Goal: Information Seeking & Learning: Learn about a topic

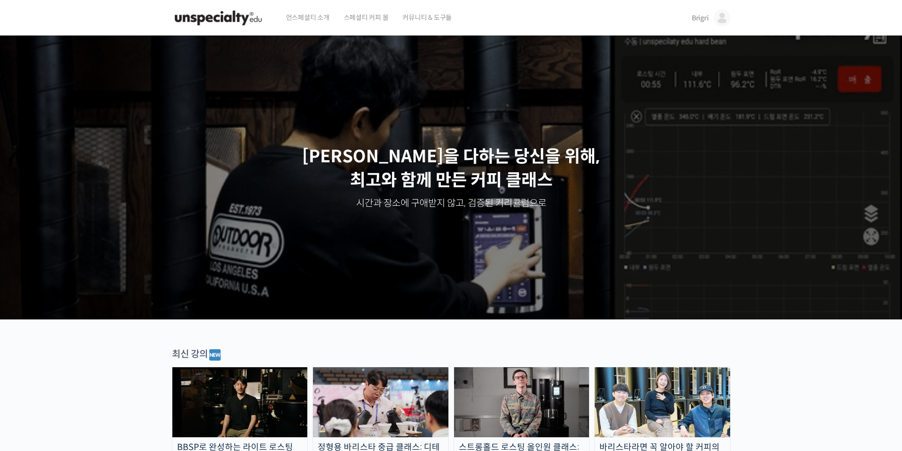
click at [705, 16] on span "Brigri" at bounding box center [700, 18] width 17 height 9
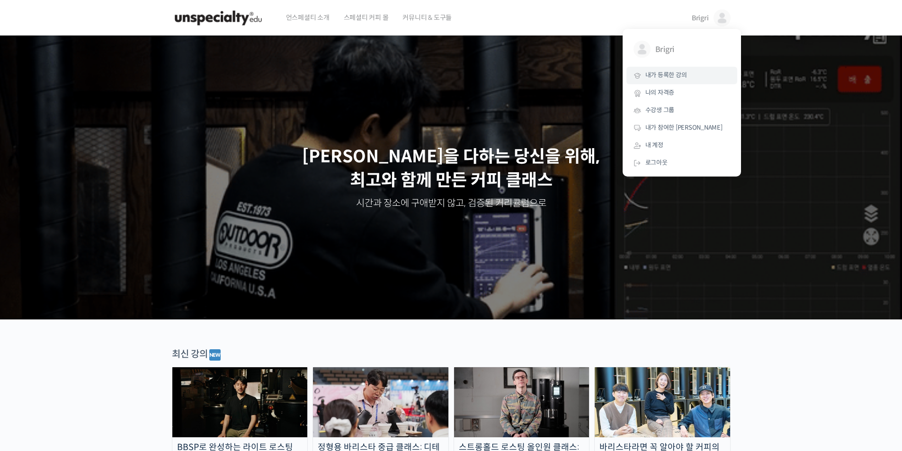
click at [658, 77] on span "내가 등록한 강의" at bounding box center [667, 75] width 42 height 8
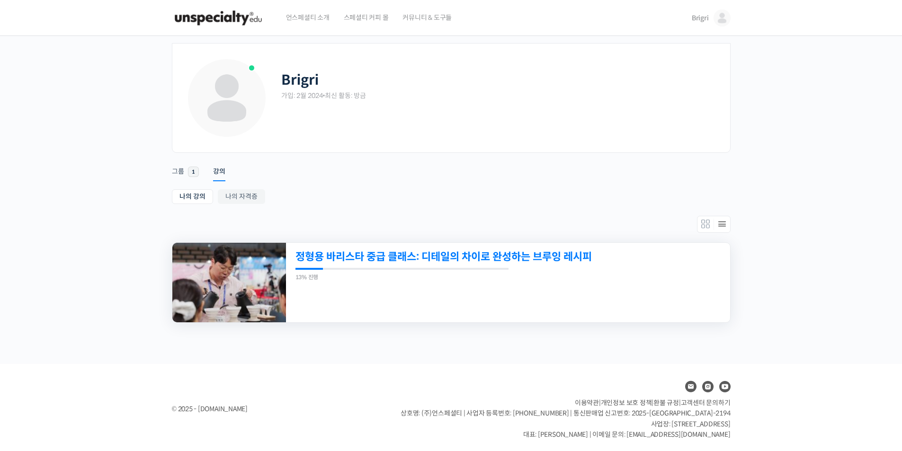
click at [469, 263] on link "정형용 바리스타 중급 클래스: 디테일의 차이로 완성하는 브루잉 레시피" at bounding box center [466, 257] width 340 height 13
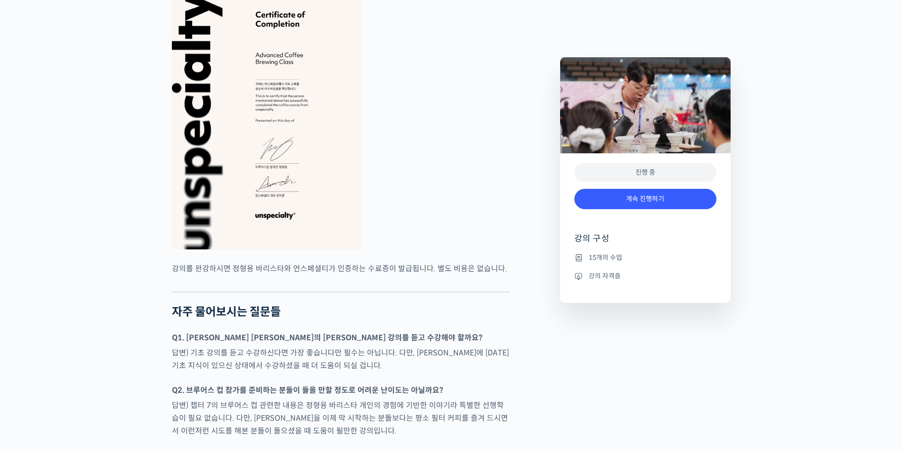
drag, startPoint x: 909, startPoint y: 30, endPoint x: 909, endPoint y: 289, distance: 259.1
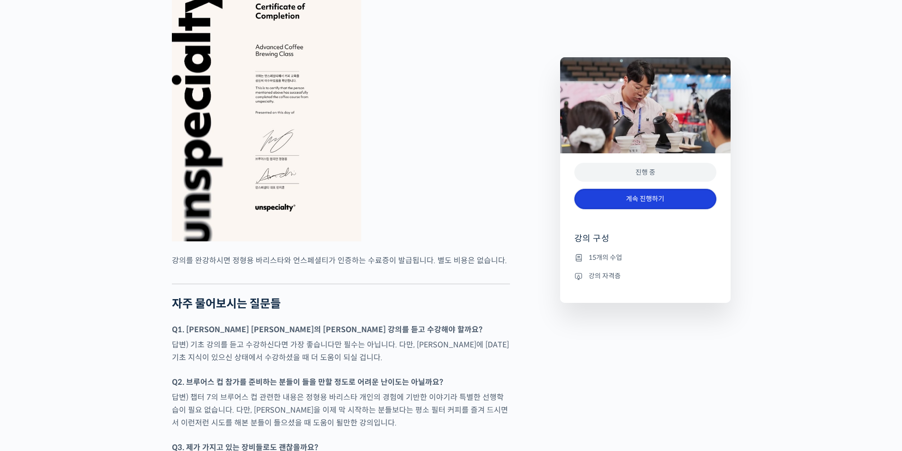
click at [655, 199] on link "계속 진행하기" at bounding box center [646, 199] width 142 height 20
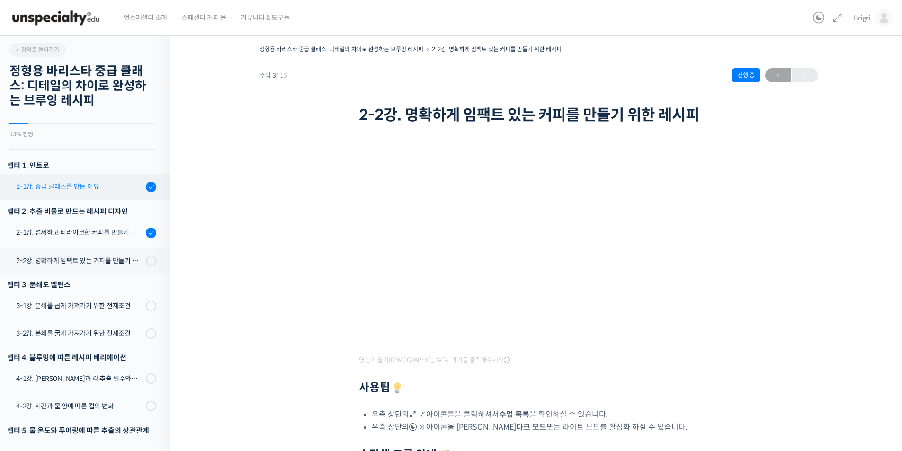
click at [69, 188] on div "1-1강. 중급 클래스를 만든 이유" at bounding box center [79, 186] width 127 height 10
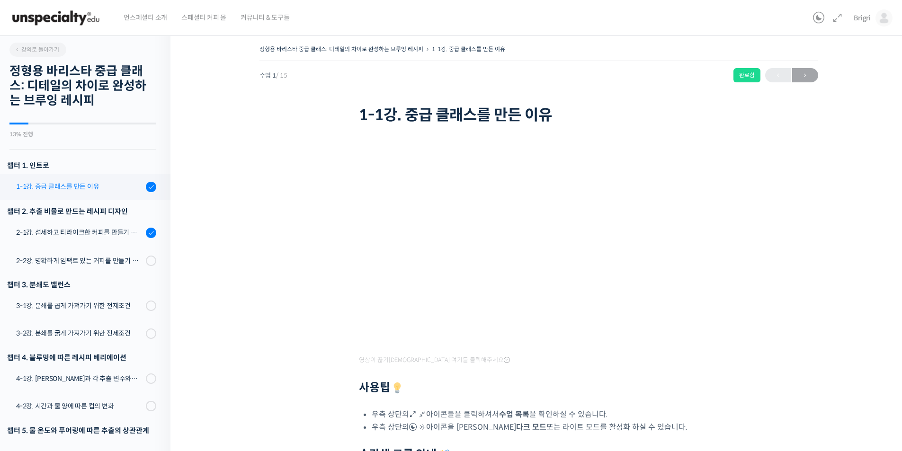
click at [86, 184] on div "1-1강. 중급 클래스를 만든 이유" at bounding box center [79, 186] width 127 height 10
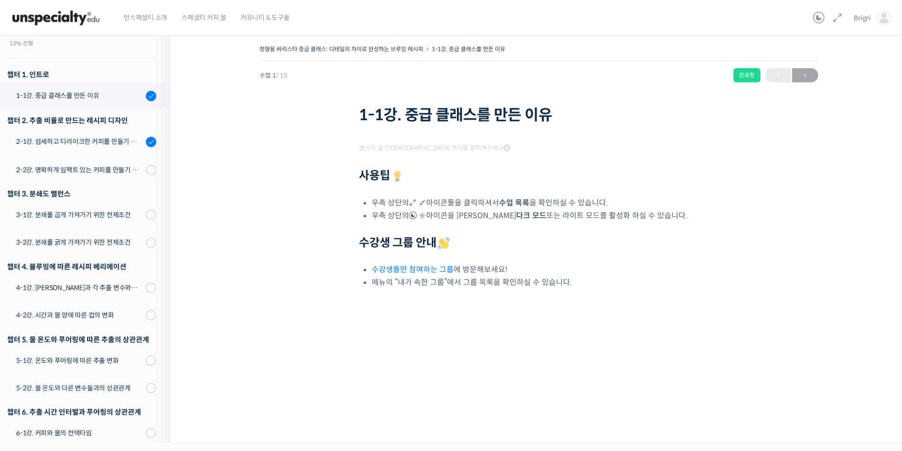
scroll to position [121, 0]
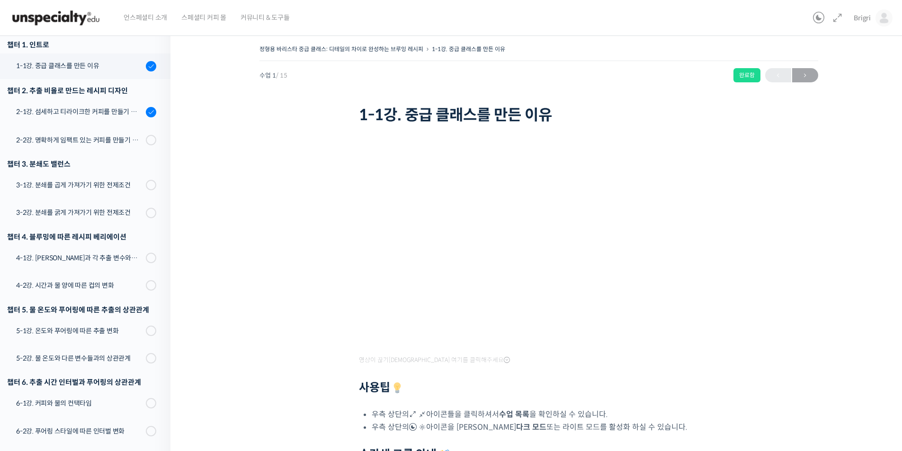
click at [676, 118] on h1 "1-1강. 중급 클래스를 만든 이유" at bounding box center [539, 115] width 360 height 18
click at [787, 268] on div "정형용 바리스타 중급 클래스: 디테일의 차이로 완성하는 브루잉 레시피 1-1강. 중급 클래스를 만든 이유 완료함 수업 1 / 15 완료함 다음…" at bounding box center [539, 294] width 642 height 502
drag, startPoint x: 359, startPoint y: 116, endPoint x: 603, endPoint y: 116, distance: 243.9
click at [603, 116] on h1 "1-1강. 중급 클래스를 만든 이유" at bounding box center [539, 115] width 360 height 18
copy h1 "1-1강. 중급 클래스를 만든 이유"
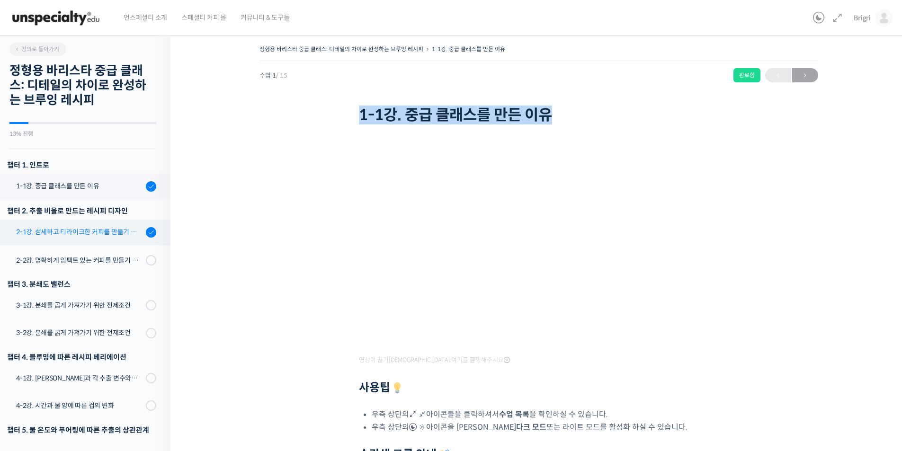
scroll to position [0, 0]
click at [91, 235] on div "2-1강. 섬세하고 티라이크한 커피를 만들기 위한 레시피" at bounding box center [79, 232] width 127 height 10
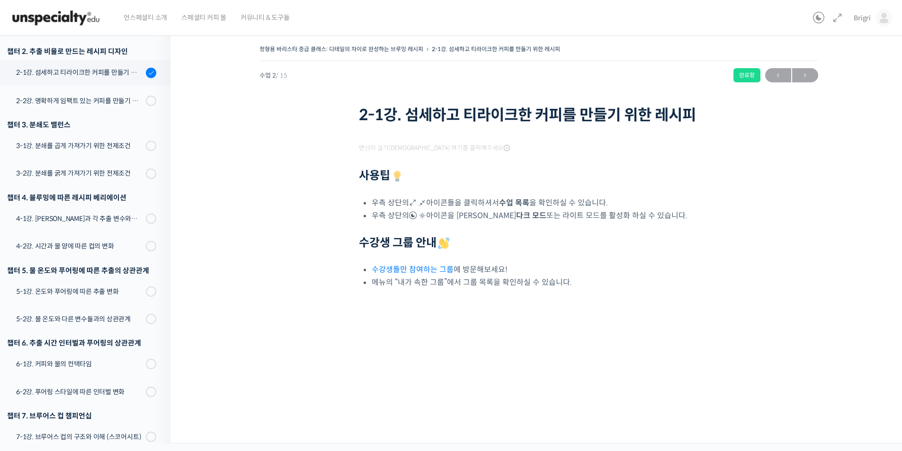
scroll to position [167, 0]
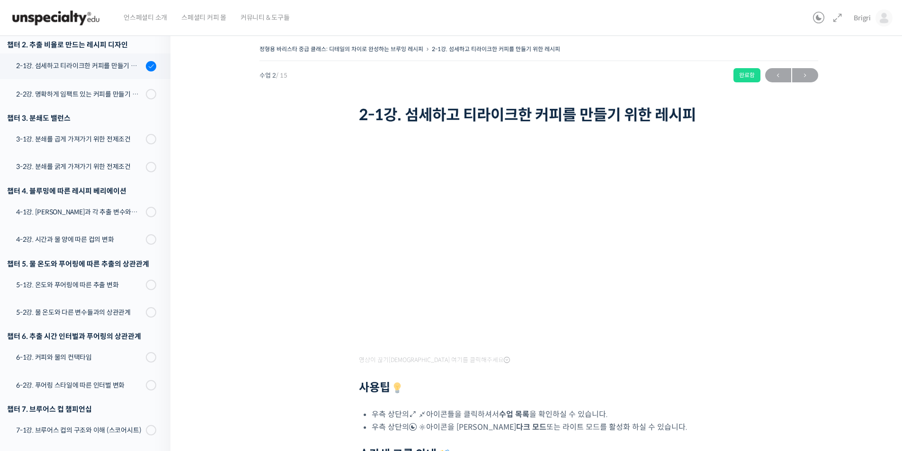
click at [676, 386] on h2 "사용팁" at bounding box center [539, 388] width 360 height 14
drag, startPoint x: 766, startPoint y: 391, endPoint x: 752, endPoint y: 388, distance: 15.1
click at [766, 391] on div "정형용 바리스타 중급 클래스: 디테일의 차이로 완성하는 브루잉 레시피 2-1강. 섬세하고 티라이크한 커피를 만들기 위한 레시피 완료함 수업 2…" at bounding box center [539, 294] width 642 height 502
click at [850, 320] on div "정형용 바리스타 중급 클래스: 디테일의 차이로 완성하는 브루잉 레시피 2-1강. 섬세하고 티라이크한 커피를 만들기 위한 레시피 완료함 수업 2…" at bounding box center [539, 294] width 642 height 502
drag, startPoint x: 803, startPoint y: 185, endPoint x: 793, endPoint y: 180, distance: 11.2
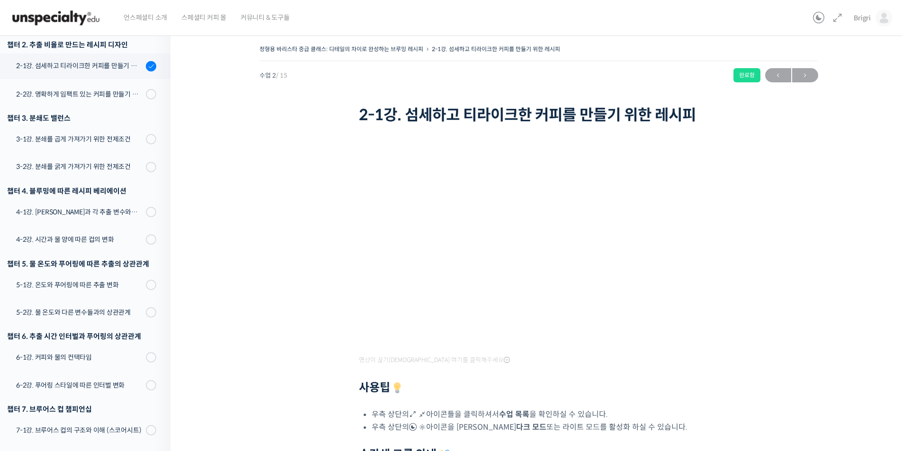
click at [803, 185] on div "정형용 바리스타 중급 클래스: 디테일의 차이로 완성하는 브루잉 레시피 2-1강. 섬세하고 티라이크한 커피를 만들기 위한 레시피 완료함 수업 2…" at bounding box center [539, 294] width 642 height 502
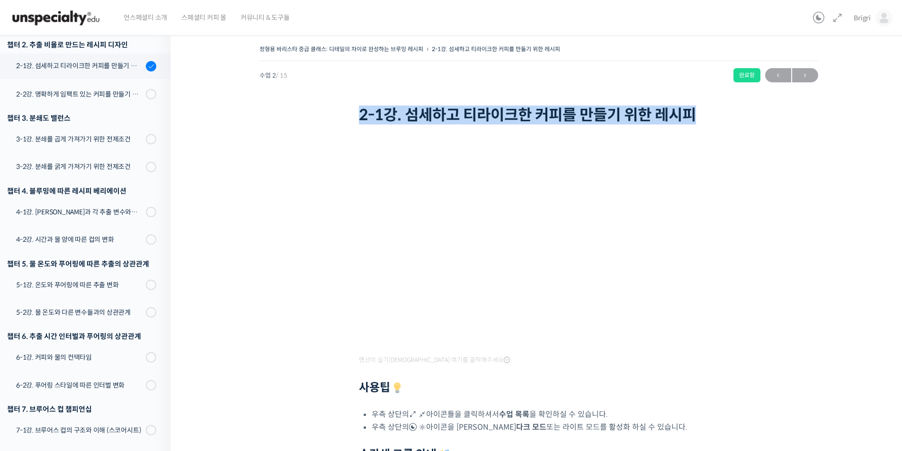
drag, startPoint x: 360, startPoint y: 117, endPoint x: 709, endPoint y: 114, distance: 348.6
click at [709, 114] on h1 "2-1강. 섬세하고 티라이크한 커피를 만들기 위한 레시피" at bounding box center [539, 115] width 360 height 18
copy h1 "2-1강. 섬세하고 티라이크한 커피를 만들기 위한 레시피"
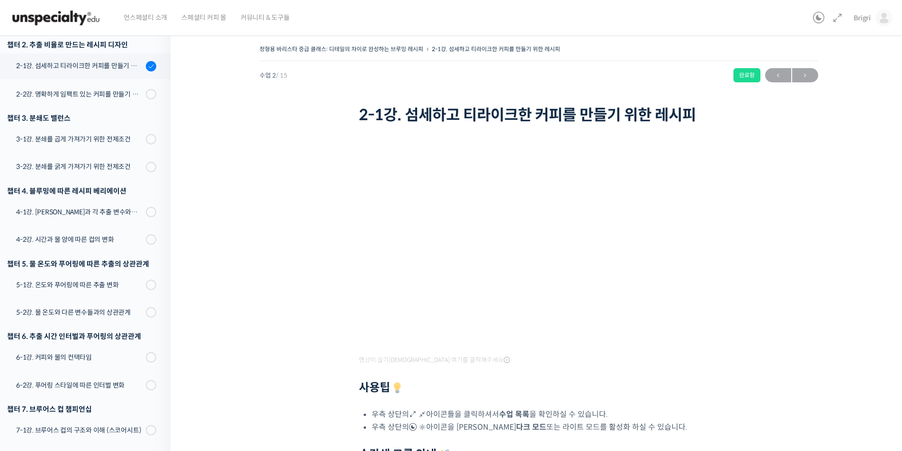
click at [792, 253] on div "정형용 바리스타 중급 클래스: 디테일의 차이로 완성하는 브루잉 레시피 2-1강. 섬세하고 티라이크한 커피를 만들기 위한 레시피 완료함 수업 2…" at bounding box center [539, 294] width 642 height 502
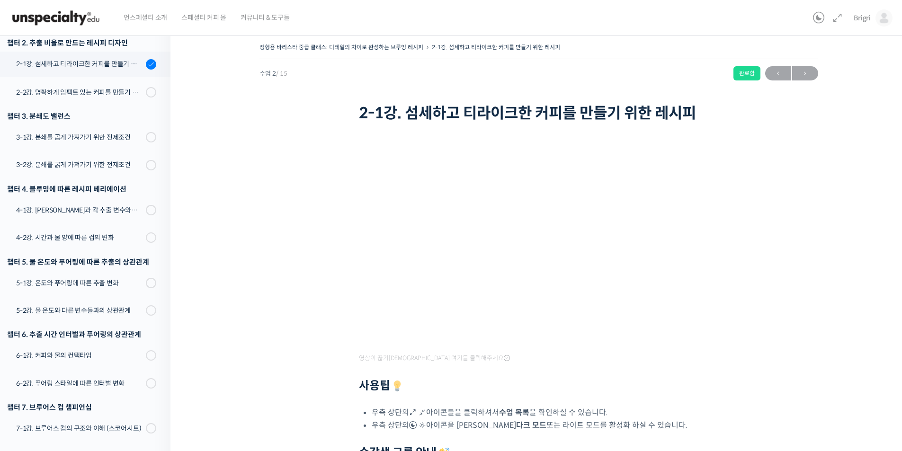
scroll to position [0, 0]
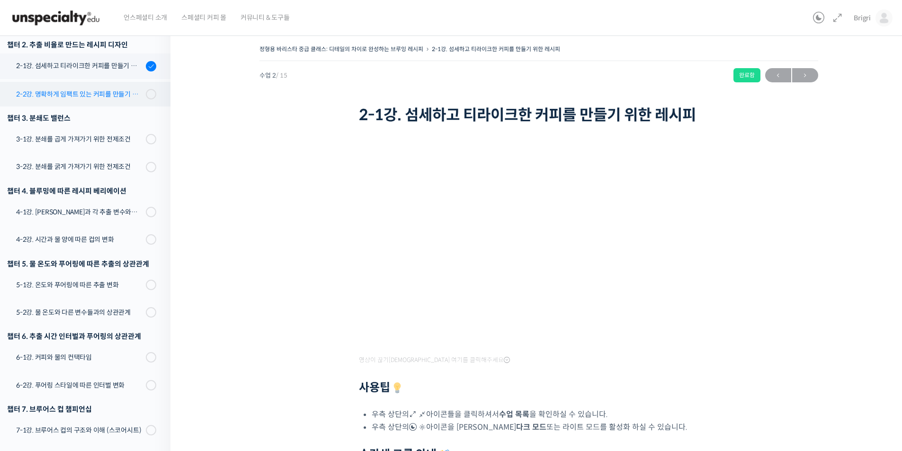
click at [103, 99] on div "2-2강. 명확하게 임팩트 있는 커피를 만들기 위한 레시피" at bounding box center [79, 94] width 127 height 10
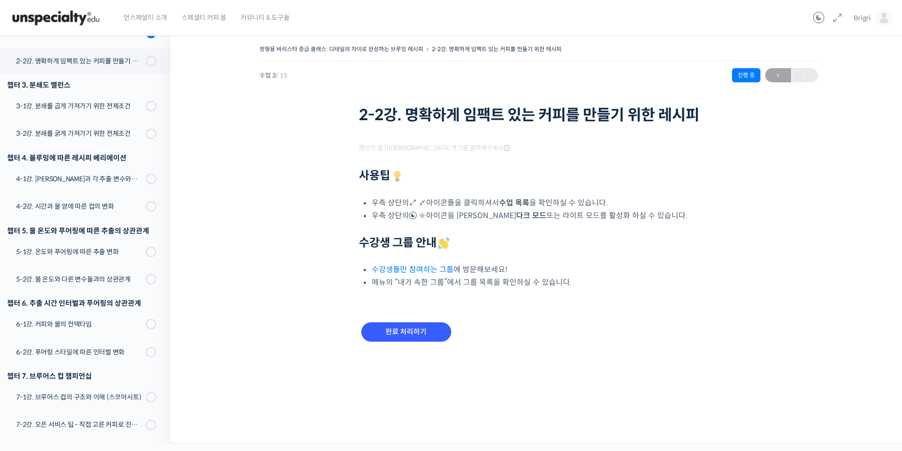
scroll to position [213, 0]
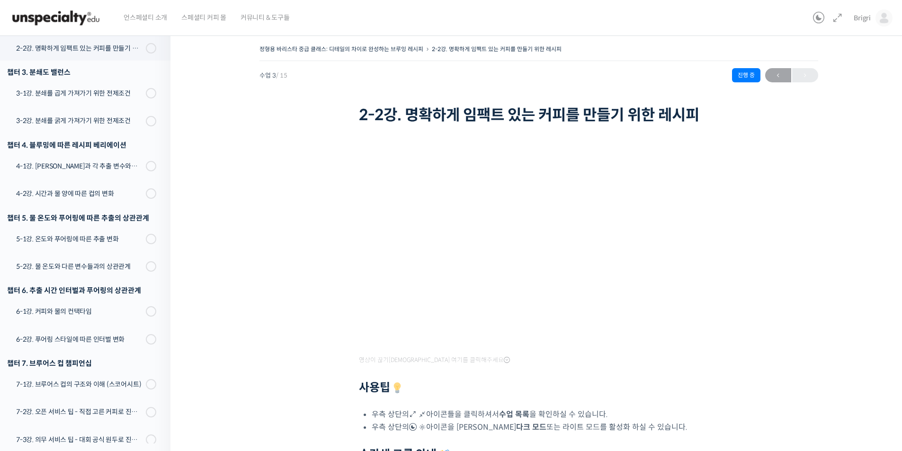
click at [637, 380] on div at bounding box center [539, 374] width 360 height 14
click at [829, 339] on div "정형용 바리스타 중급 클래스: 디테일의 차이로 완성하는 브루잉 레시피 2-2강. 명확하게 임팩트 있는 커피를 만들기 위한 레시피 진행 중 수업…" at bounding box center [539, 311] width 642 height 537
click at [634, 381] on h2 "사용팁" at bounding box center [539, 388] width 360 height 14
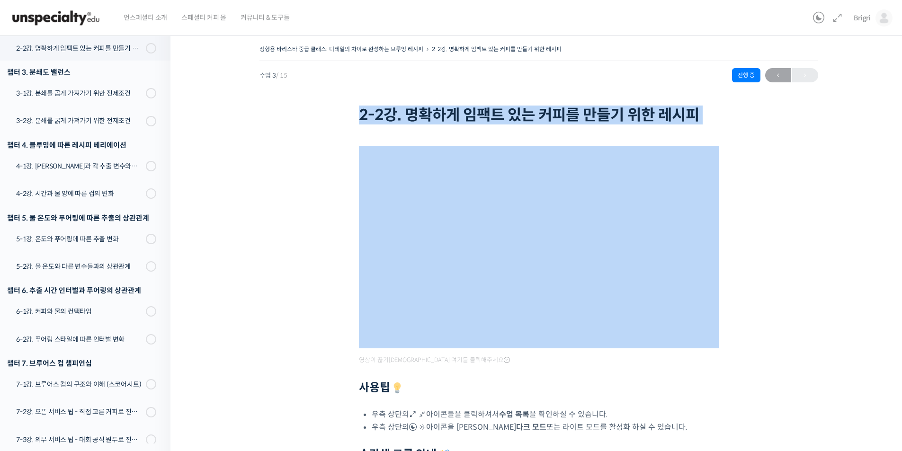
drag, startPoint x: 359, startPoint y: 116, endPoint x: 698, endPoint y: 128, distance: 338.4
click at [698, 128] on div "정형용 바리스타 중급 클래스: 디테일의 차이로 완성하는 브루잉 레시피 2-2강. 명확하게 임팩트 있는 커피를 만들기 위한 레시피 진행 중 수업…" at bounding box center [539, 311] width 642 height 537
copy div "2-2강. 명확하게 임팩트 있는 커피를 만들기 위한 레시피"
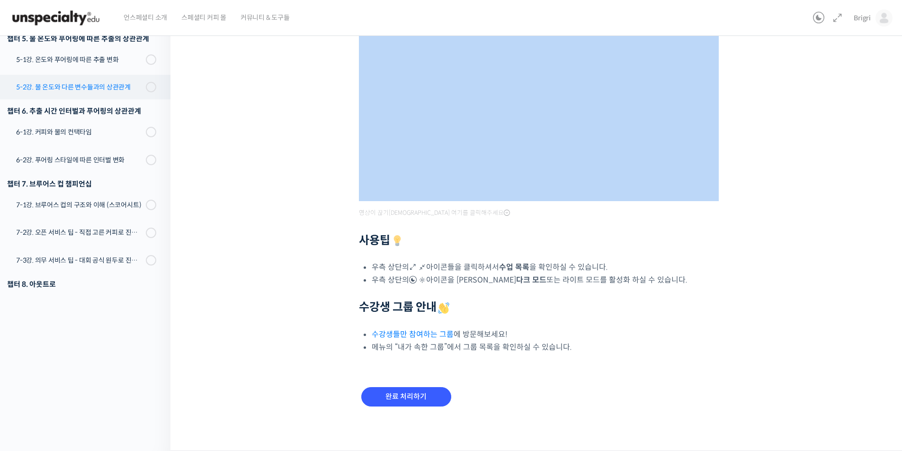
scroll to position [274, 0]
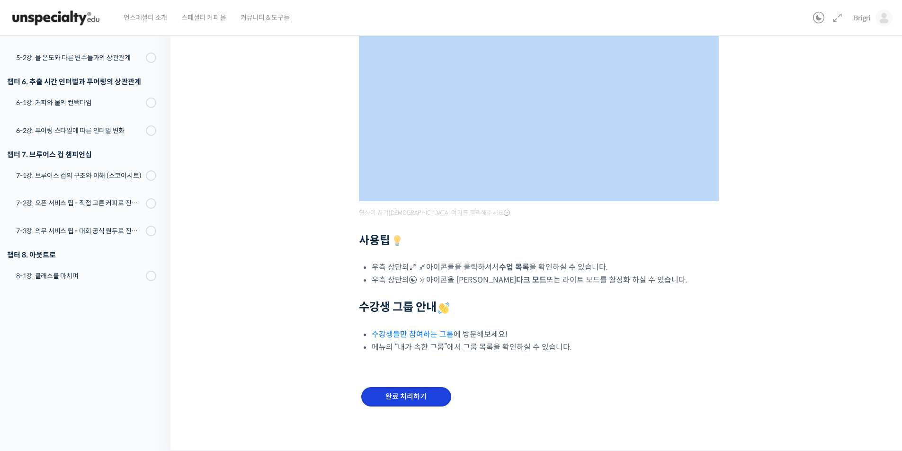
click at [393, 395] on input "완료 처리하기" at bounding box center [406, 396] width 90 height 19
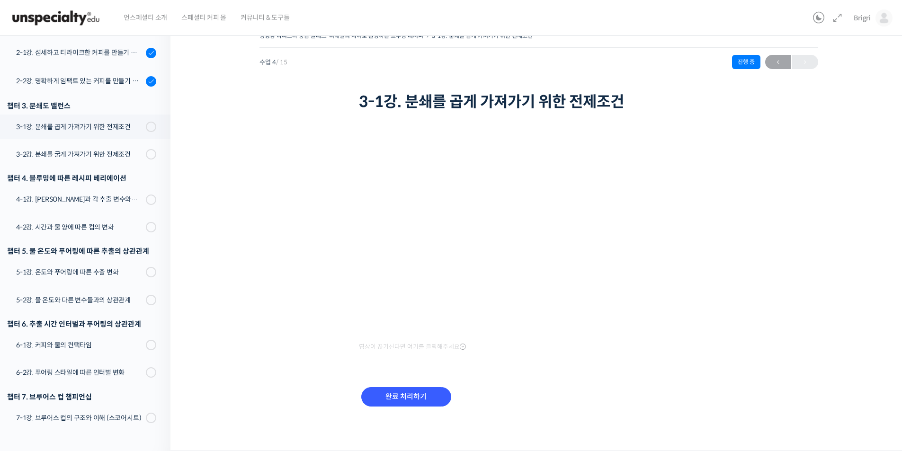
scroll to position [189, 0]
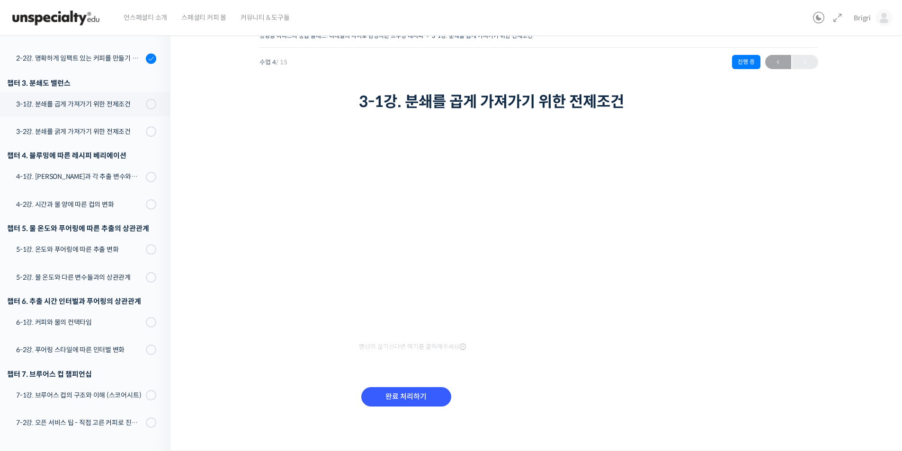
click at [195, 63] on div "정형용 바리스타 중급 클래스: 디테일의 차이로 완성하는 브루잉 레시피 3-1강. 분쇄를 곱게 가져가기 위한 전제조건 진행 중 수업 4 / 15…" at bounding box center [539, 233] width 736 height 436
click at [659, 386] on div "완료 처리하기" at bounding box center [539, 404] width 360 height 54
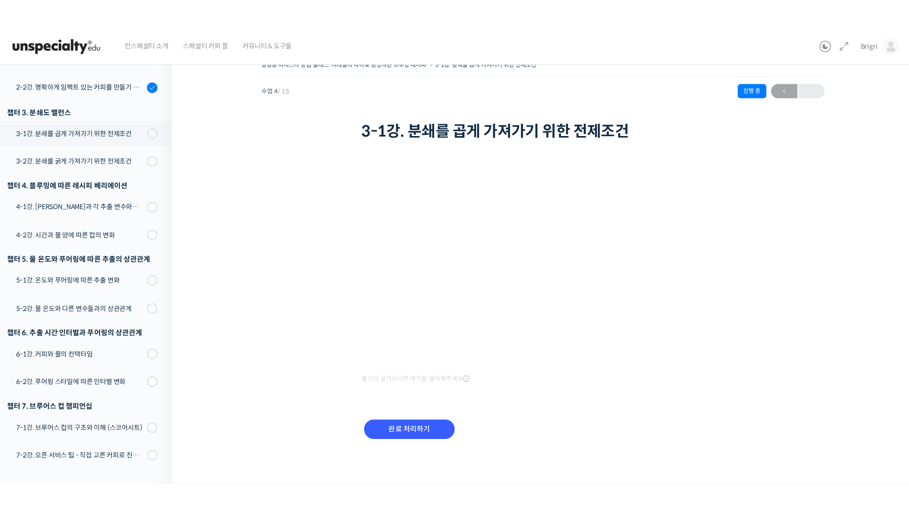
scroll to position [0, 0]
